Goal: Information Seeking & Learning: Understand process/instructions

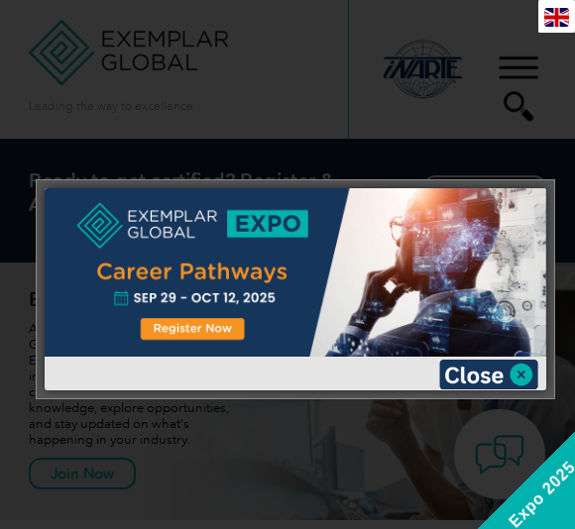
click at [488, 375] on img at bounding box center [488, 375] width 99 height 30
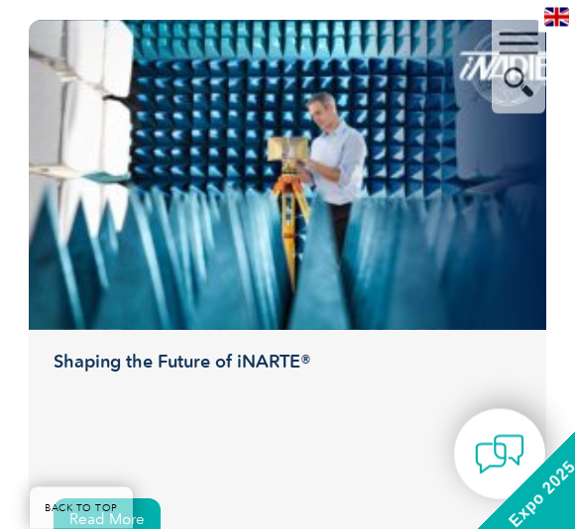
scroll to position [5145, 0]
click at [525, 30] on div "▼" at bounding box center [517, 64] width 53 height 99
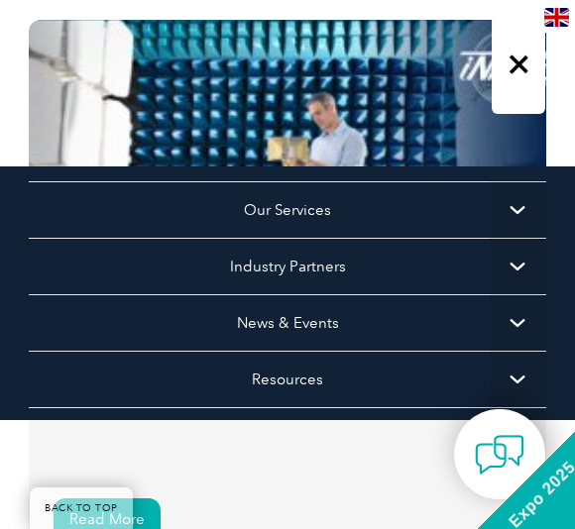
scroll to position [128, 0]
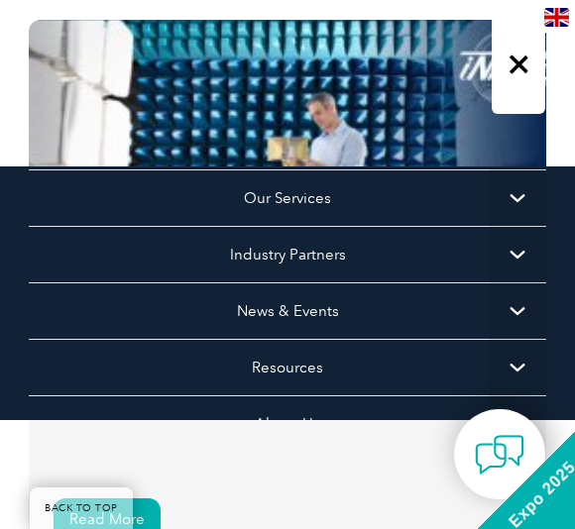
click at [533, 248] on span "▼" at bounding box center [517, 254] width 56 height 56
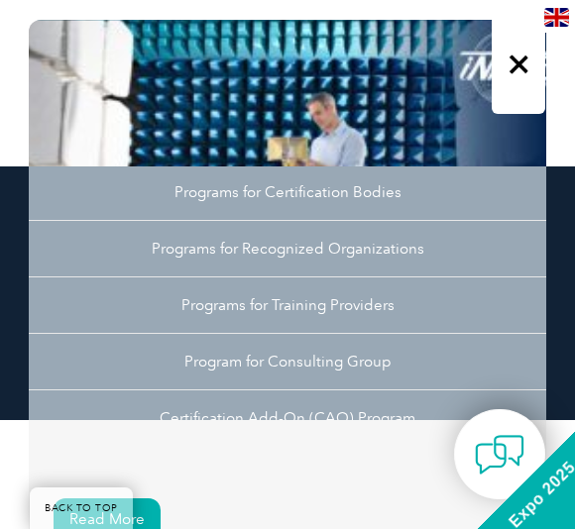
scroll to position [249, 0]
click at [446, 240] on link "Programs for Recognized Organizations" at bounding box center [287, 246] width 517 height 56
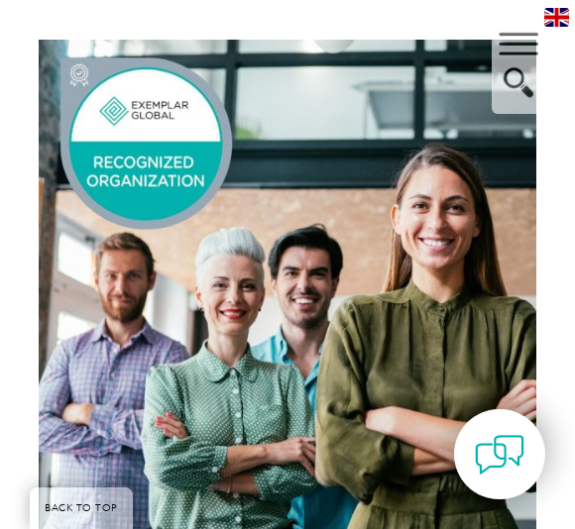
scroll to position [895, 0]
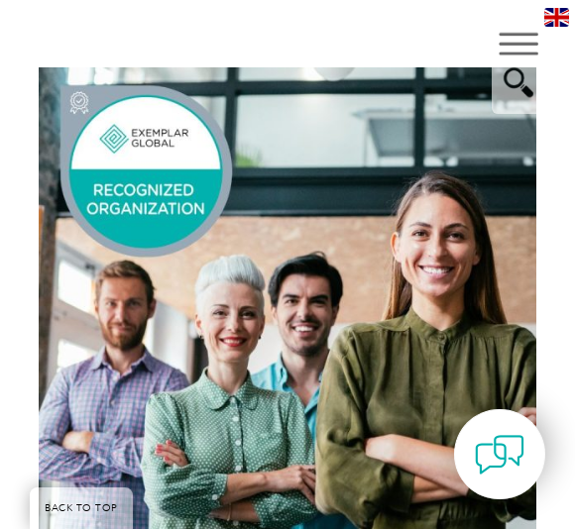
click at [527, 39] on div "▼" at bounding box center [517, 64] width 53 height 99
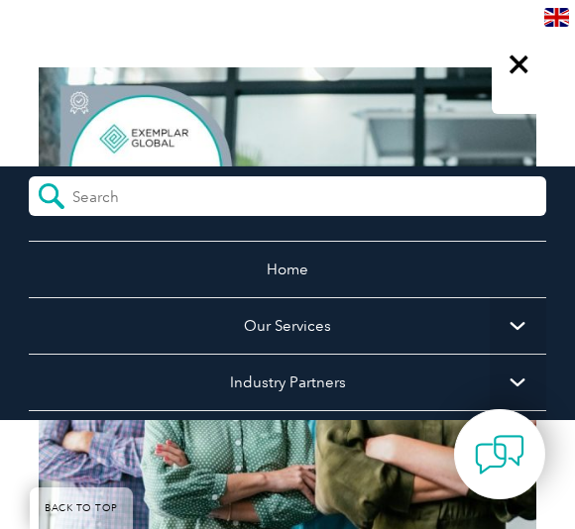
click at [522, 325] on span "▼" at bounding box center [517, 325] width 56 height 56
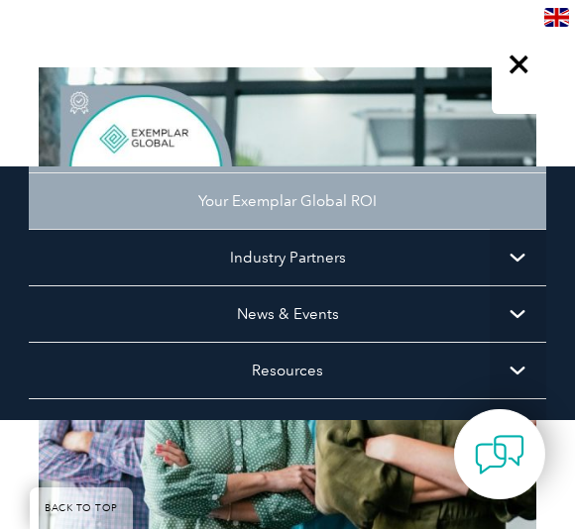
scroll to position [478, 0]
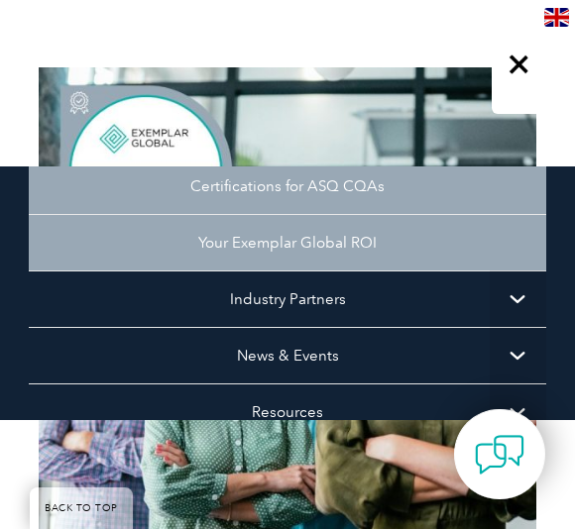
click at [514, 299] on span "▼" at bounding box center [517, 298] width 56 height 56
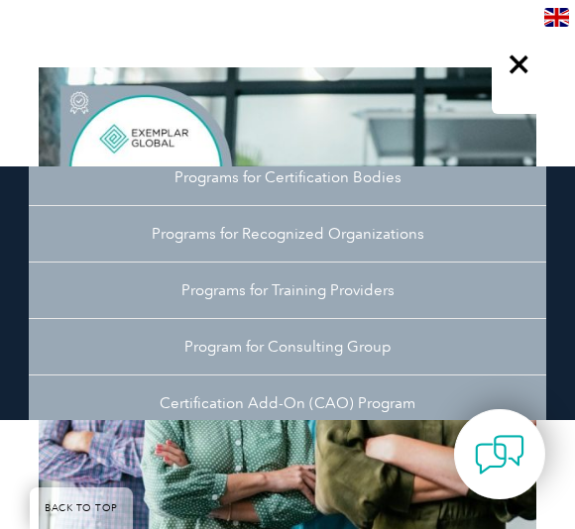
scroll to position [666, 0]
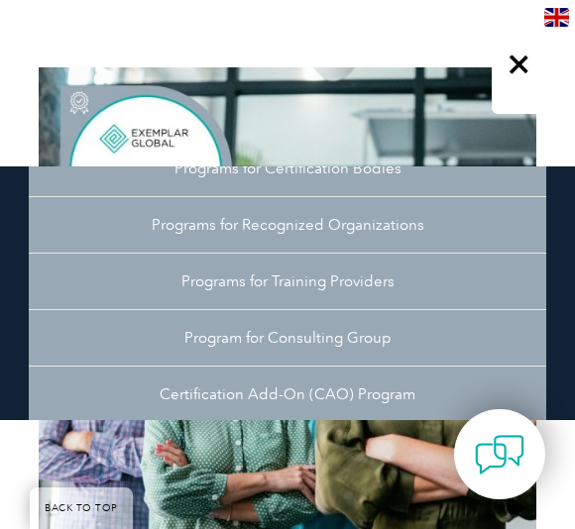
click at [385, 285] on link "Programs for Training Providers" at bounding box center [287, 281] width 517 height 56
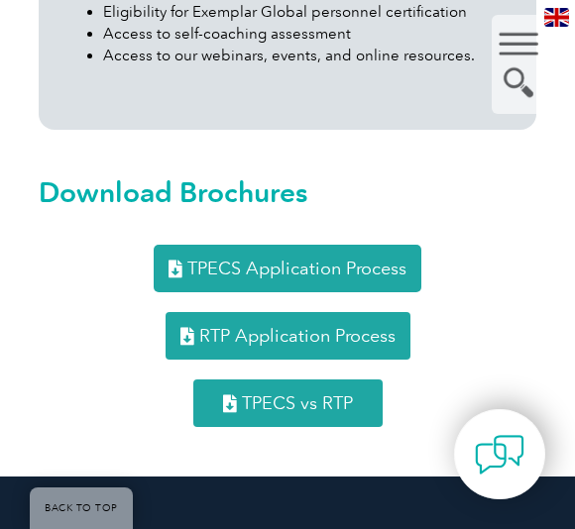
scroll to position [4290, 0]
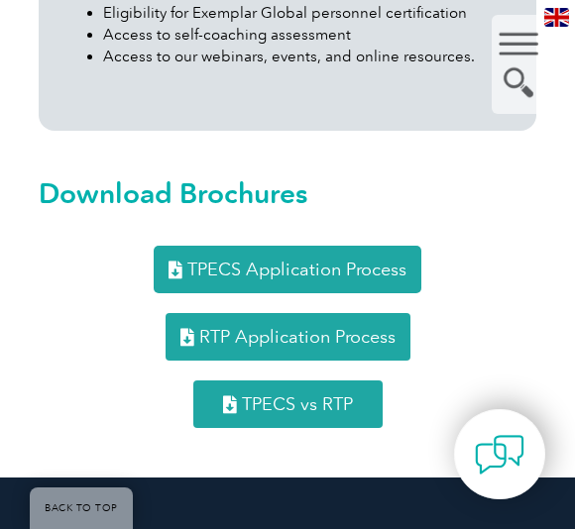
click at [404, 313] on link "RTP Application Process" at bounding box center [287, 337] width 245 height 48
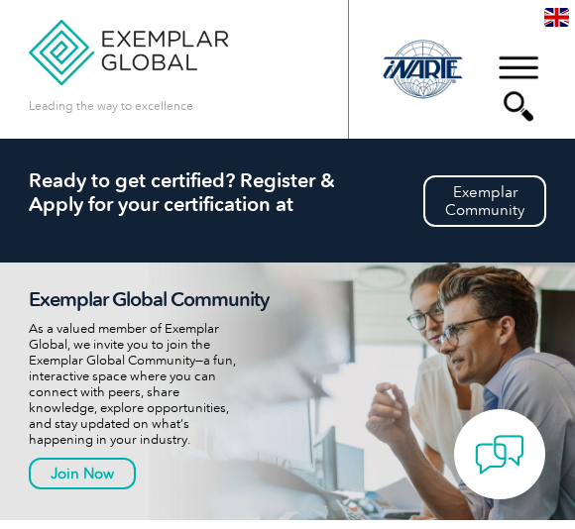
click at [525, 58] on div "▼" at bounding box center [517, 88] width 53 height 99
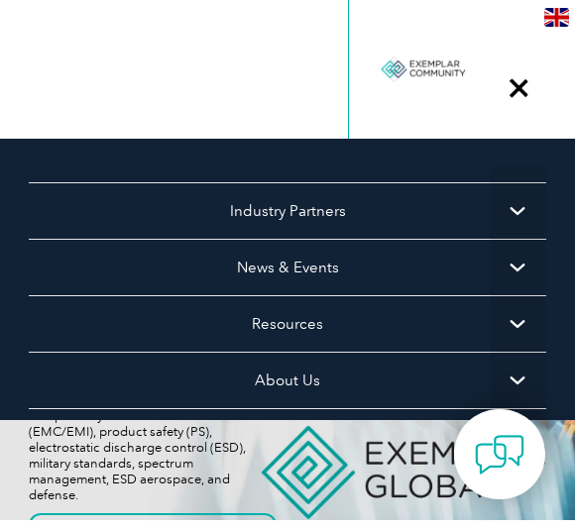
scroll to position [153, 0]
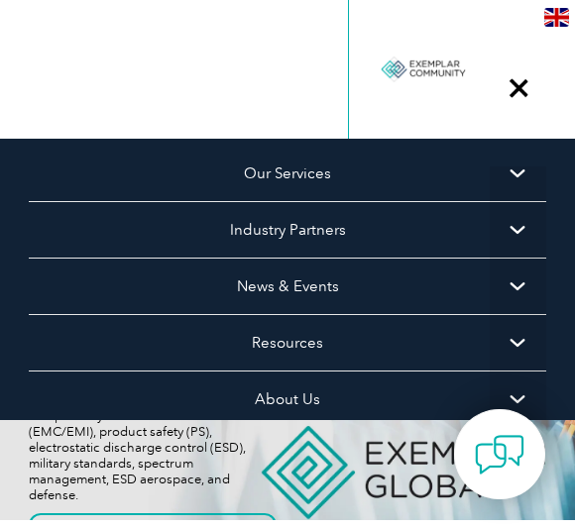
click at [524, 231] on span "▼" at bounding box center [517, 229] width 56 height 56
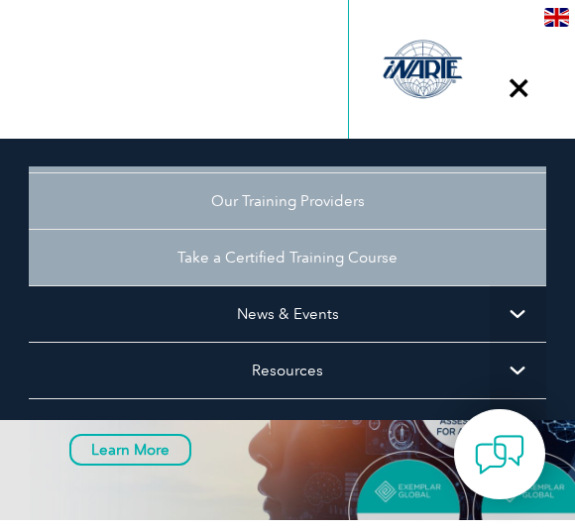
scroll to position [499, 0]
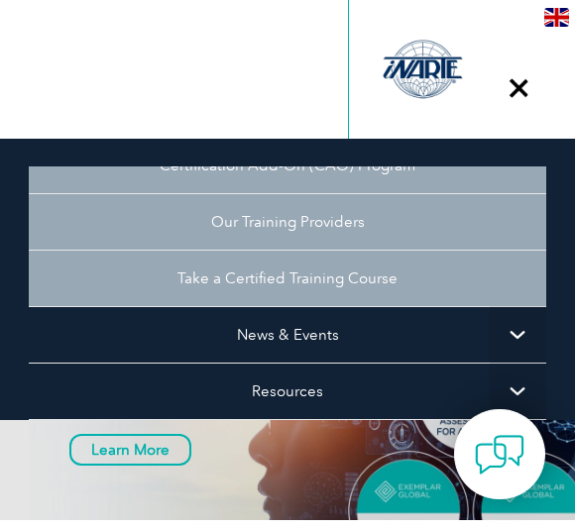
click at [402, 285] on link "Take a Certified Training Course" at bounding box center [287, 278] width 517 height 56
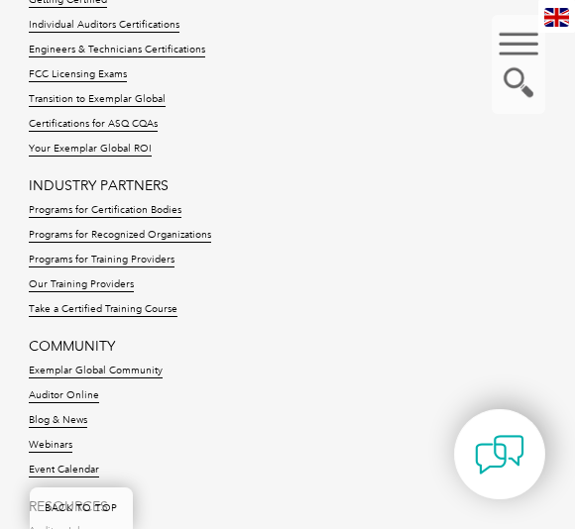
scroll to position [3010, 0]
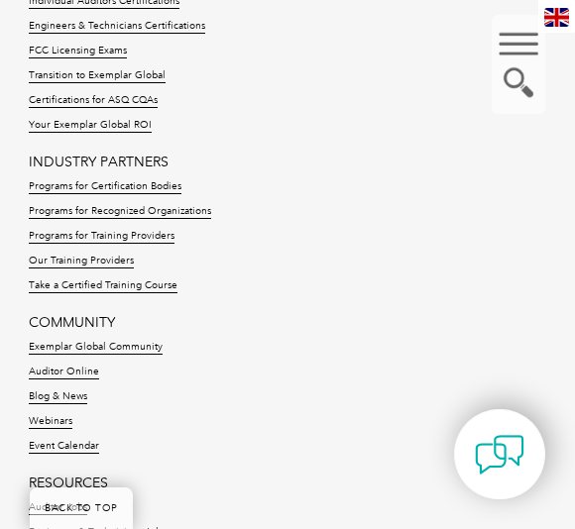
click at [145, 241] on link "Programs for Training Providers" at bounding box center [102, 237] width 146 height 14
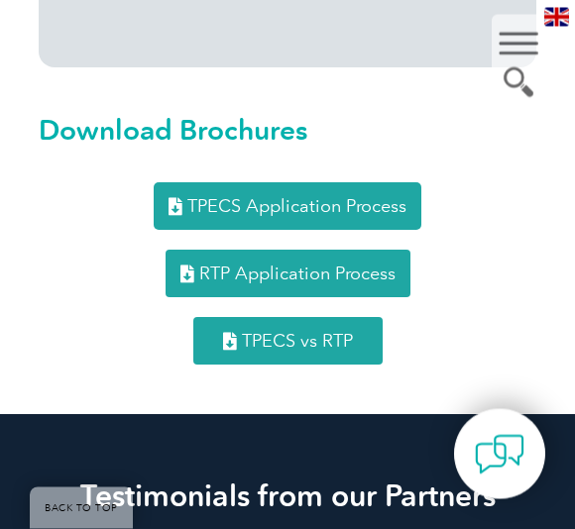
scroll to position [4354, 0]
click at [413, 182] on link "TPECS Application Process" at bounding box center [287, 206] width 267 height 48
